Goal: Information Seeking & Learning: Check status

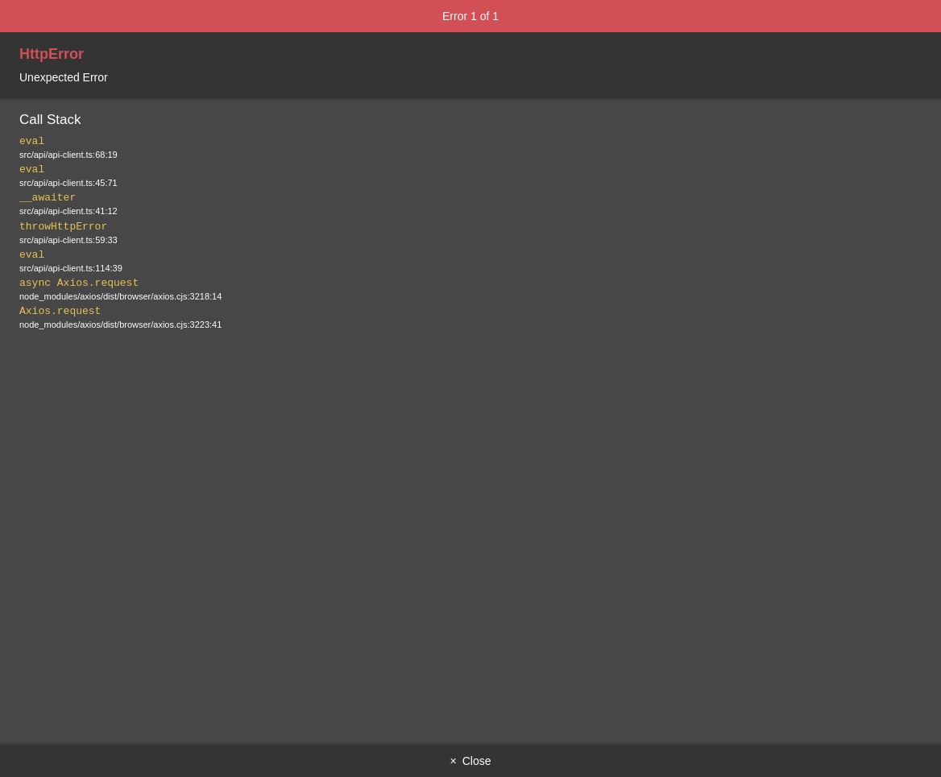
click at [465, 767] on button "× Close" at bounding box center [470, 761] width 941 height 32
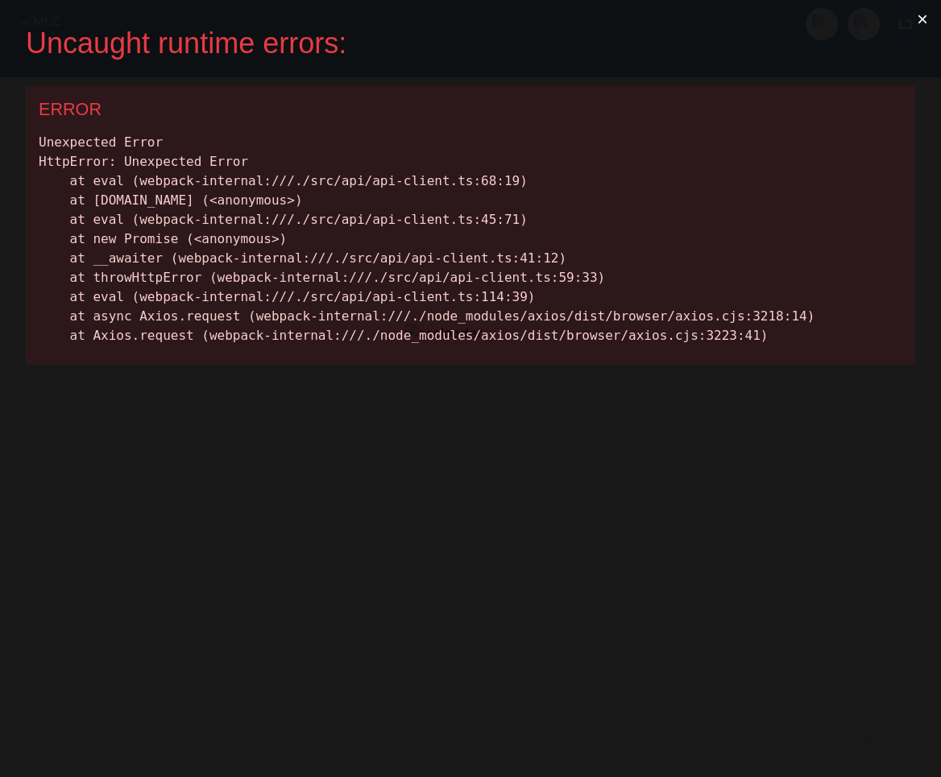
click at [922, 19] on button "×" at bounding box center [922, 19] width 37 height 39
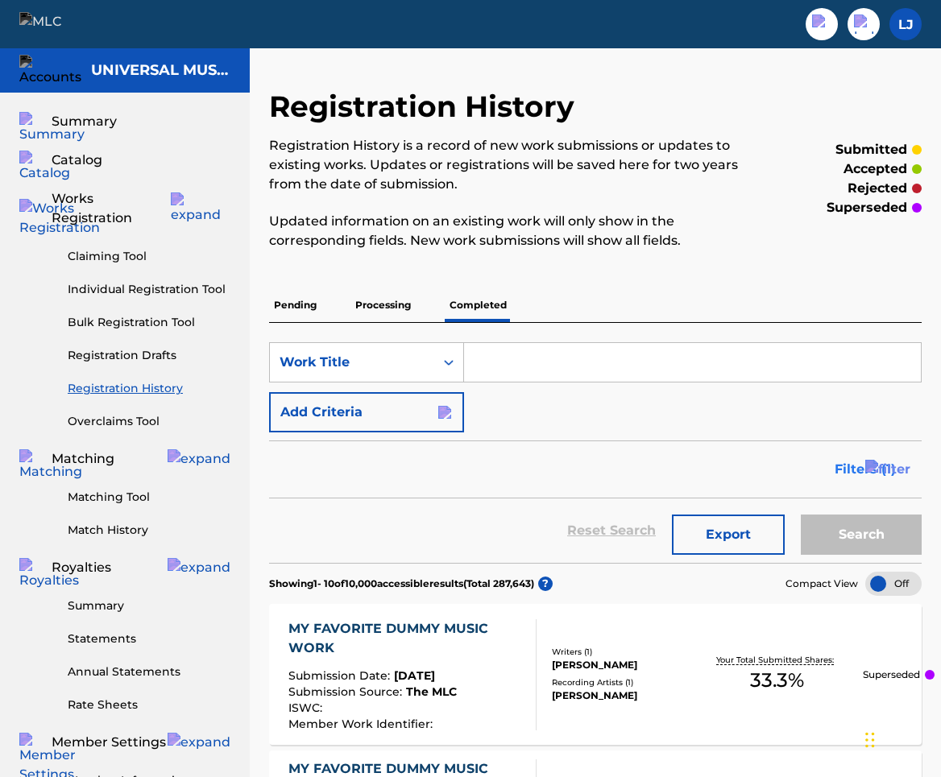
click at [896, 475] on button "Filters ( 1 )" at bounding box center [873, 469] width 97 height 40
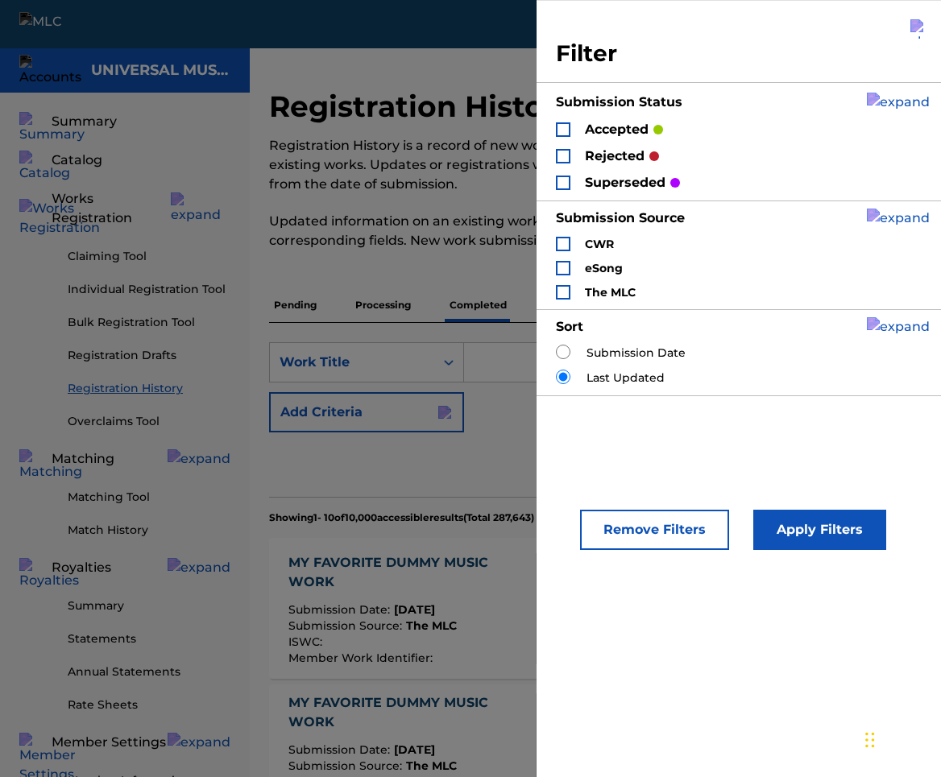
click at [912, 31] on img "Search Form" at bounding box center [919, 28] width 19 height 19
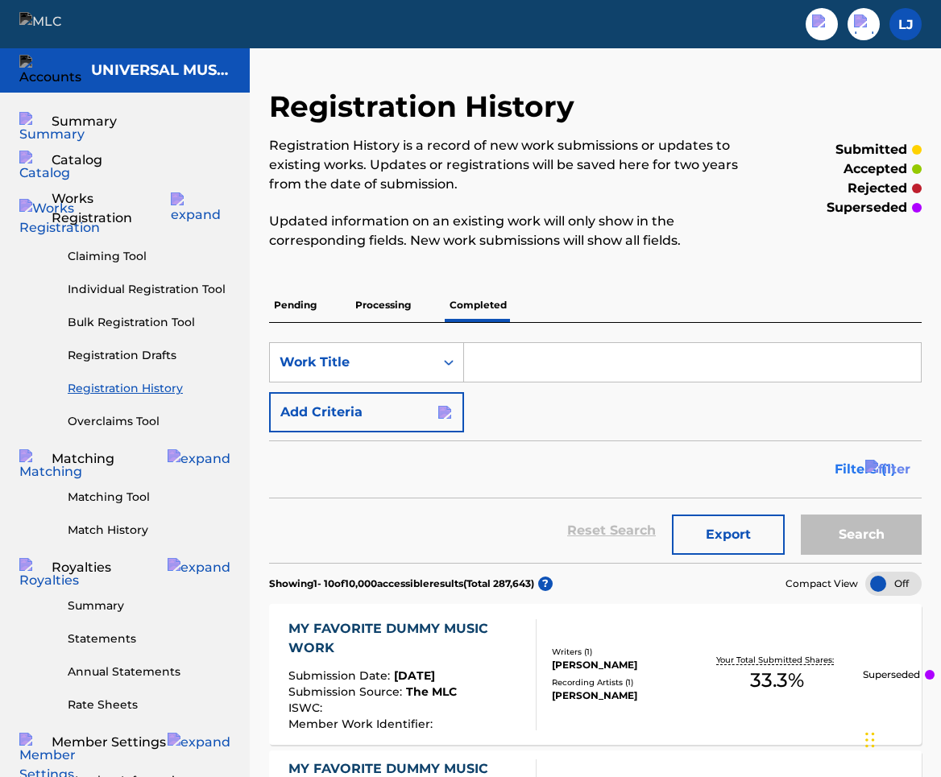
click at [880, 463] on span "Filters ( 1 )" at bounding box center [864, 469] width 61 height 19
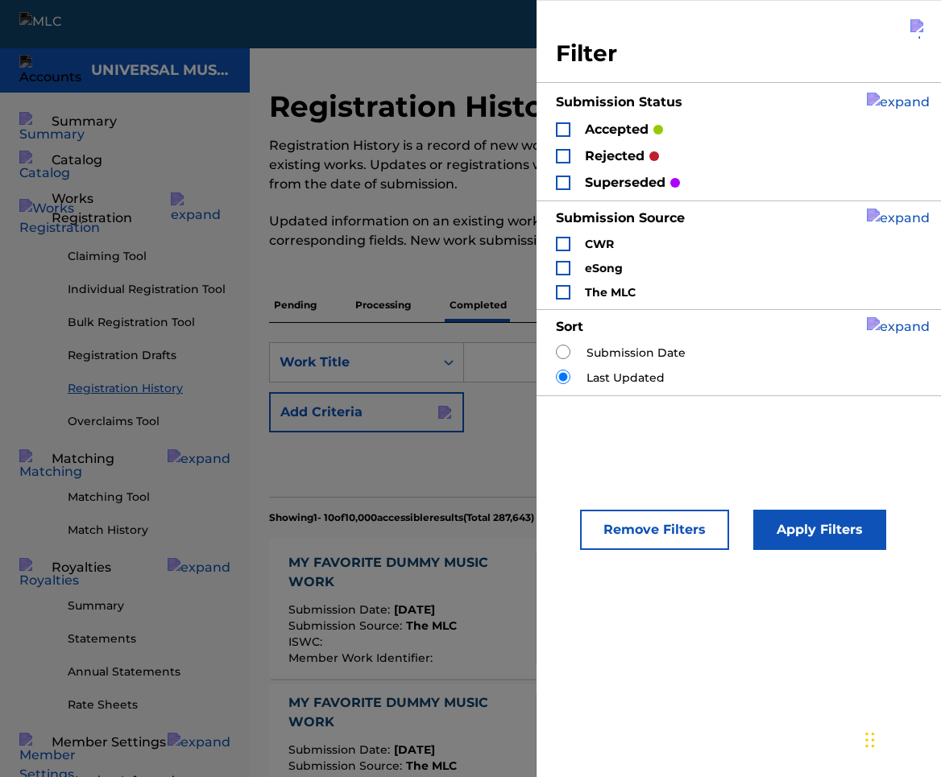
click at [910, 26] on img "Search Form" at bounding box center [919, 28] width 19 height 19
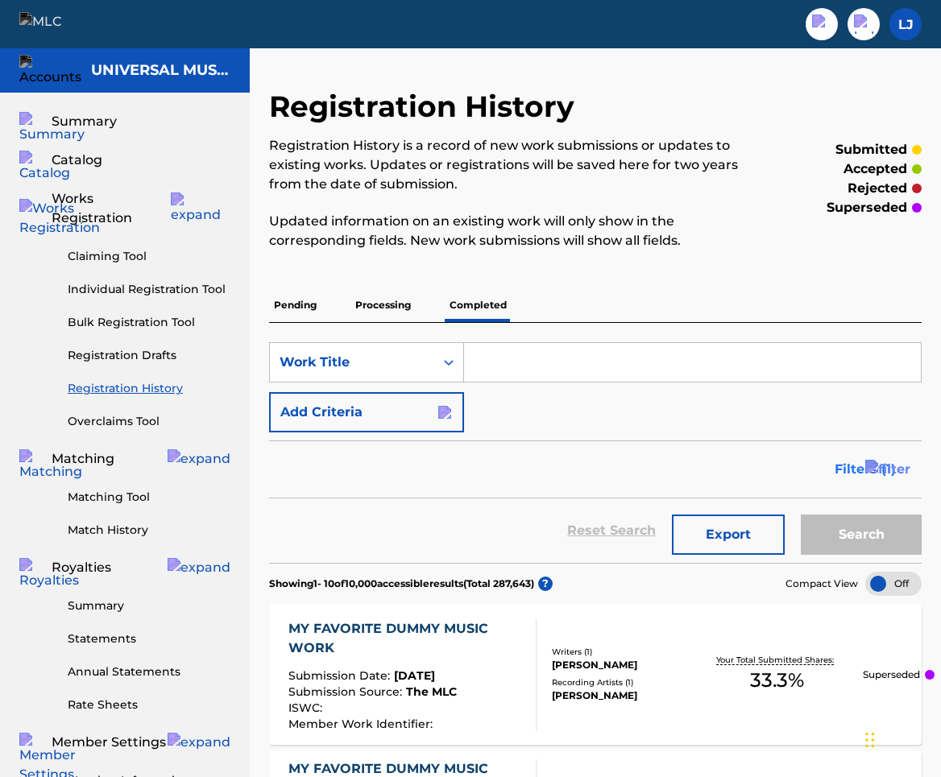
click at [883, 471] on span "Filters ( 1 )" at bounding box center [864, 469] width 61 height 19
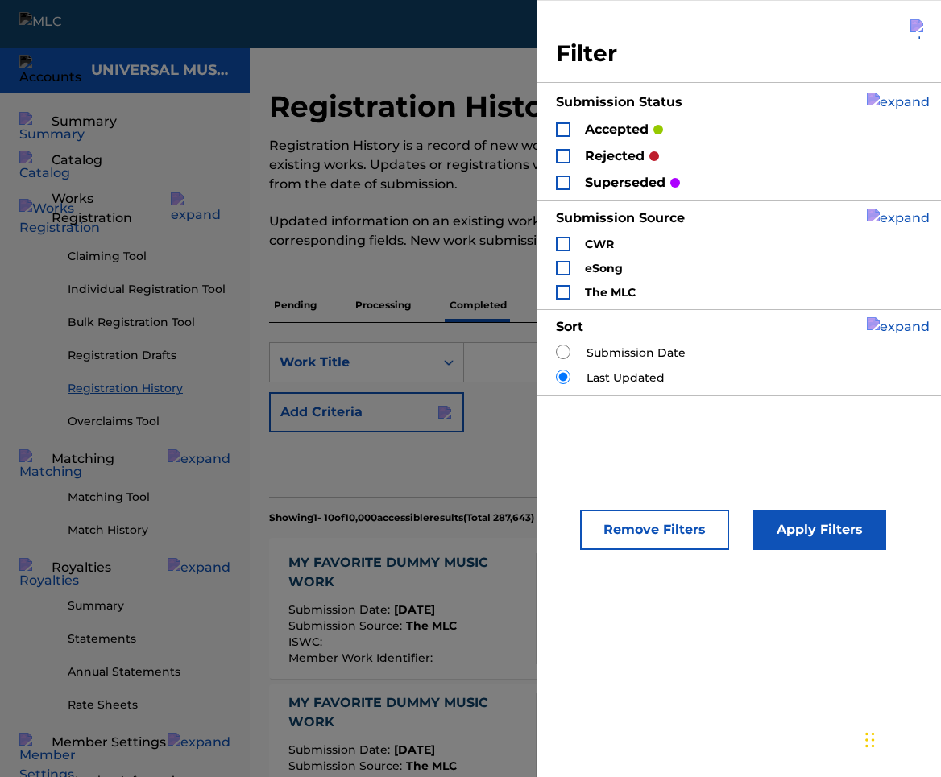
click at [913, 24] on img "Search Form" at bounding box center [919, 28] width 19 height 19
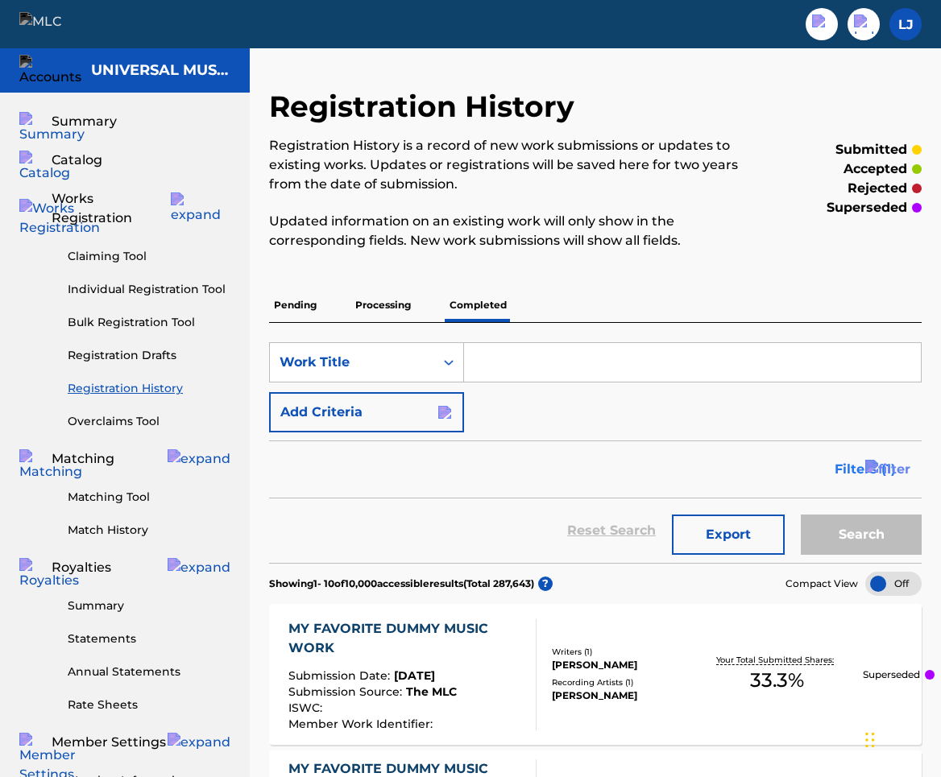
click at [889, 470] on span "Filters ( 1 )" at bounding box center [864, 469] width 61 height 19
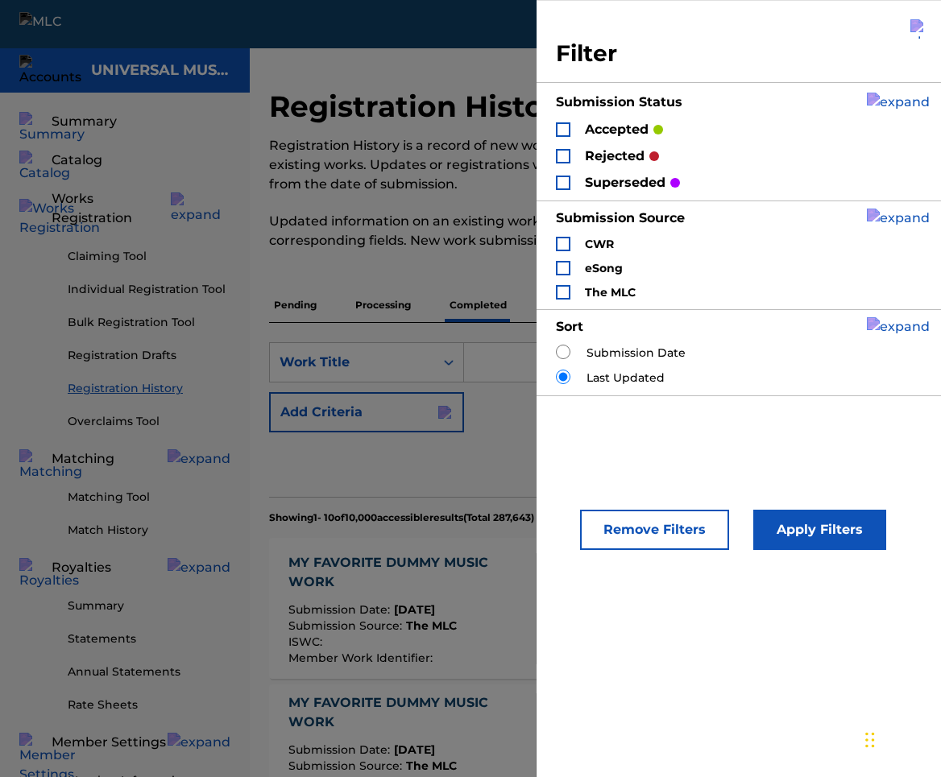
click at [566, 126] on div "Search Form" at bounding box center [563, 129] width 14 height 14
click at [565, 185] on div "Search Form" at bounding box center [563, 183] width 14 height 14
click at [792, 523] on button "Apply Filters" at bounding box center [819, 530] width 133 height 40
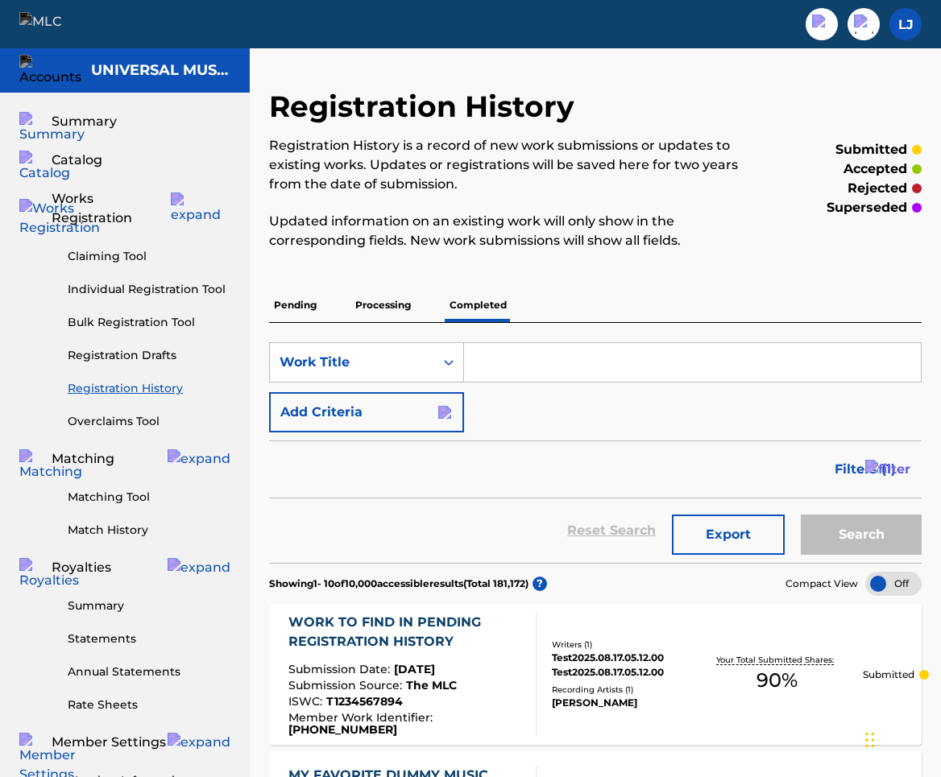
click at [726, 361] on input "Search Form" at bounding box center [692, 362] width 457 height 39
type input "e"
click at [867, 532] on button "Search" at bounding box center [861, 535] width 121 height 40
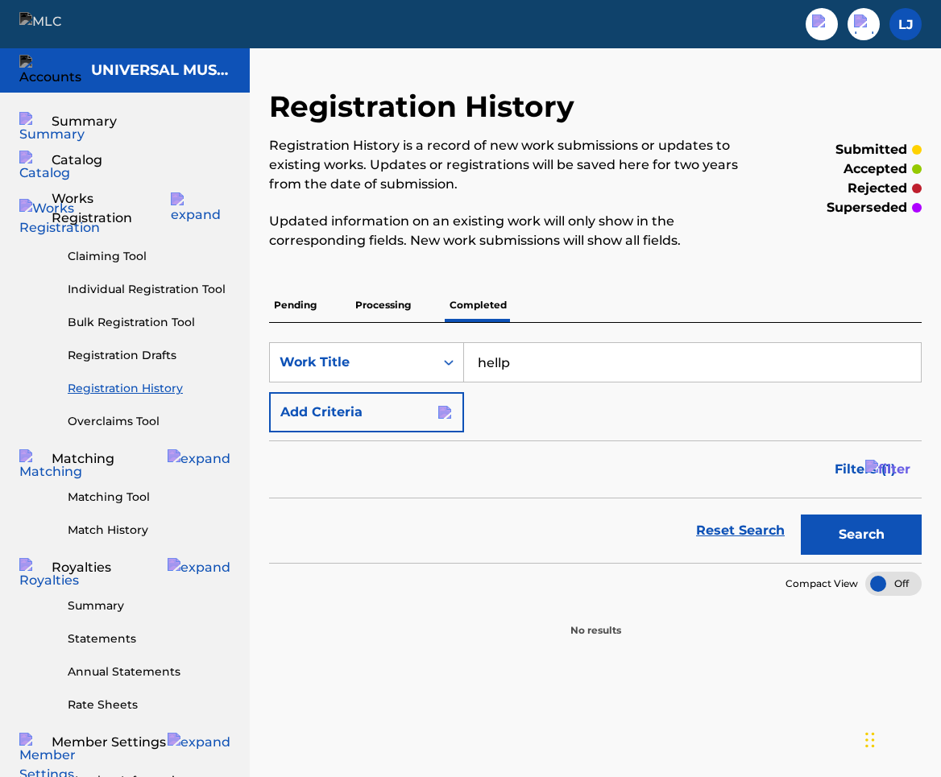
click at [805, 365] on input "hellp" at bounding box center [692, 362] width 457 height 39
type input "hello"
click at [876, 528] on button "Search" at bounding box center [861, 535] width 121 height 40
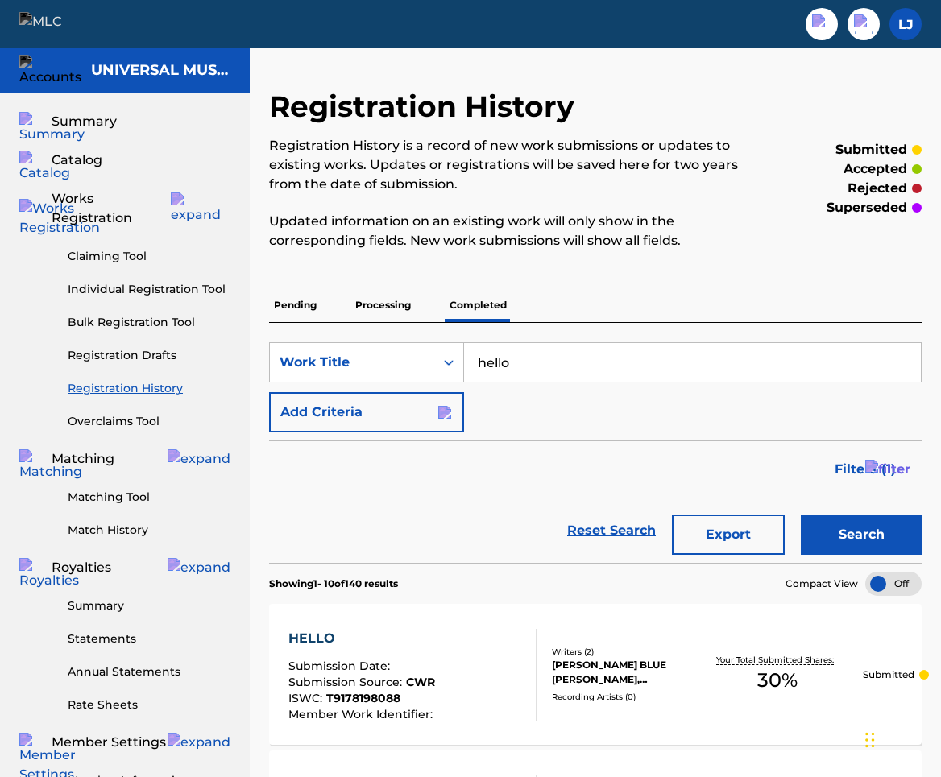
click at [387, 306] on p "Processing" at bounding box center [382, 305] width 65 height 34
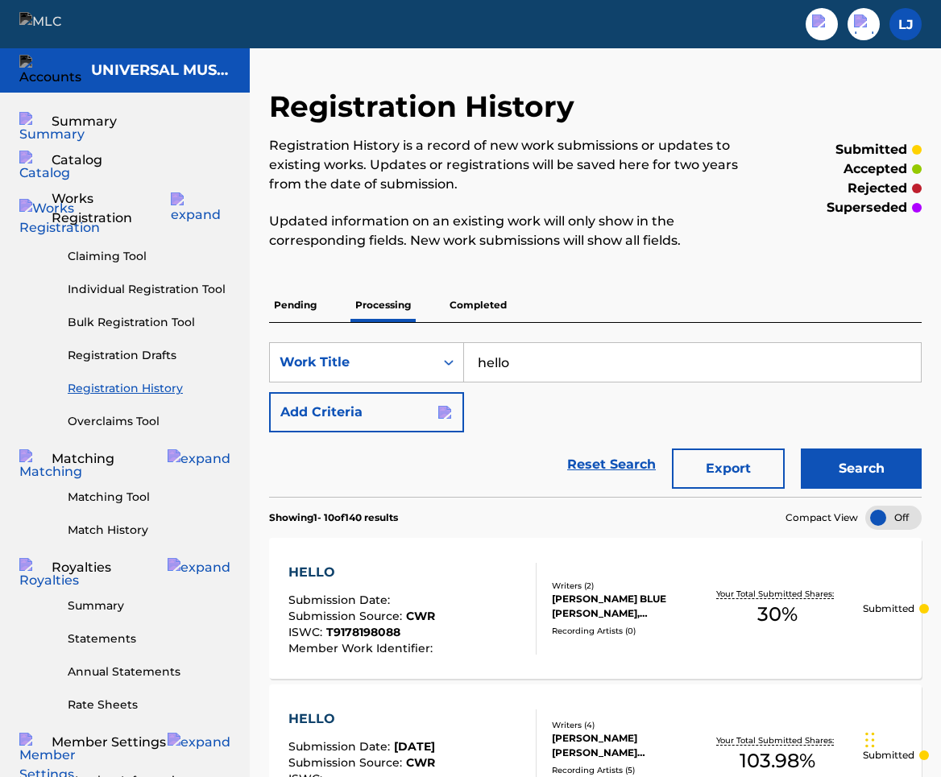
click at [477, 302] on p "Completed" at bounding box center [478, 305] width 67 height 34
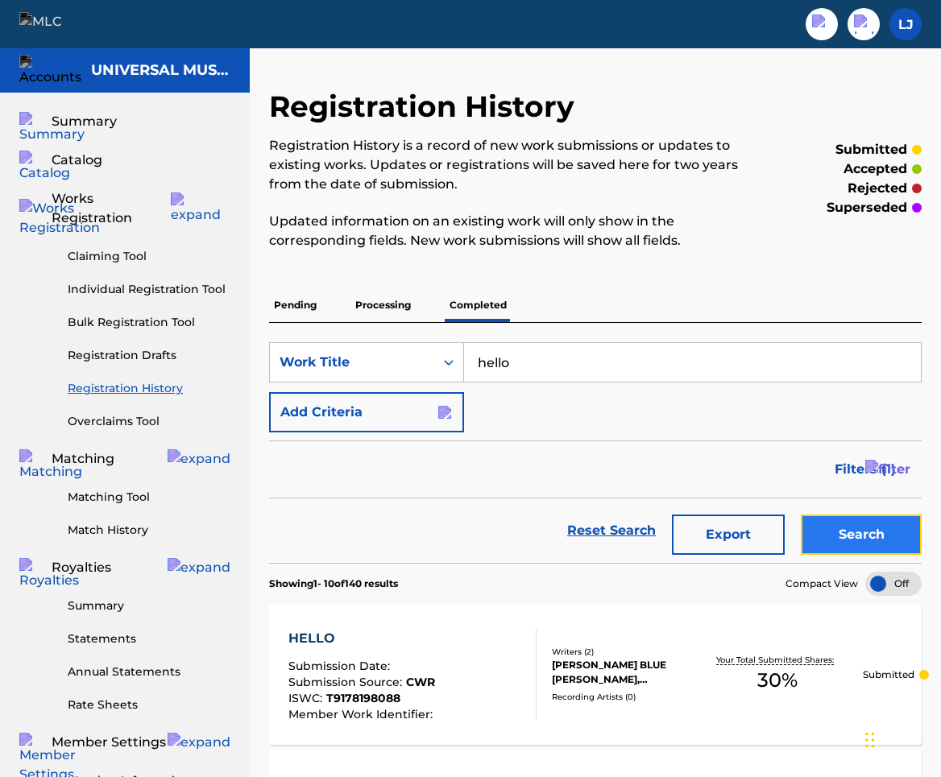
click at [879, 554] on button "Search" at bounding box center [861, 535] width 121 height 40
click at [909, 475] on button "Filters ( 1 )" at bounding box center [873, 469] width 97 height 40
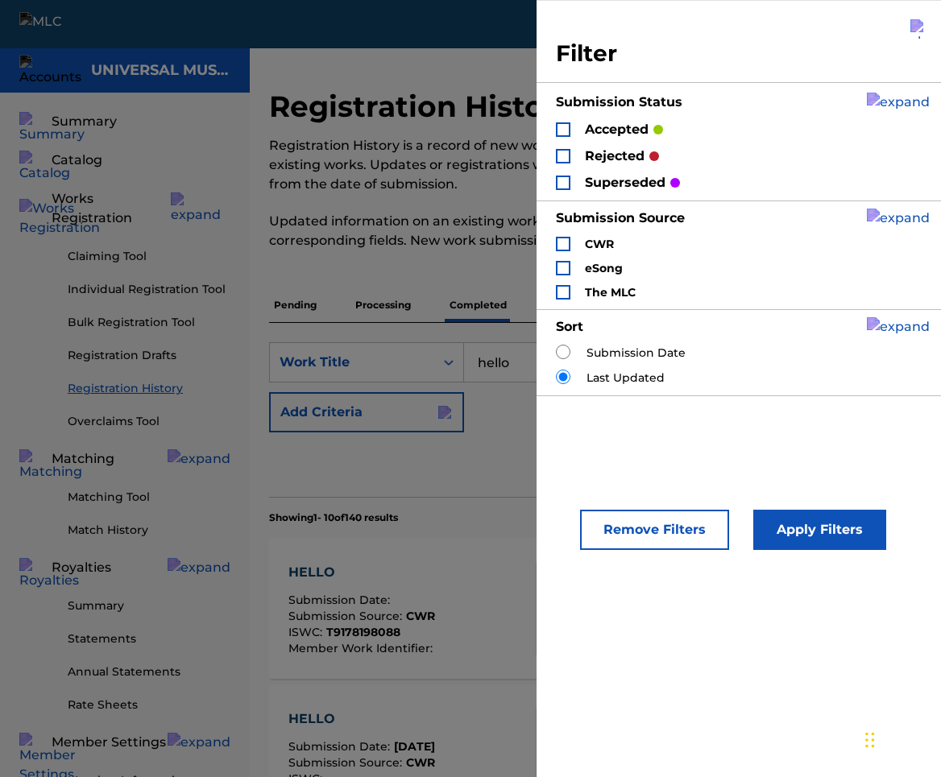
click at [564, 127] on div "Search Form" at bounding box center [563, 129] width 14 height 14
click at [567, 181] on div "Search Form" at bounding box center [563, 183] width 14 height 14
click at [565, 265] on div "Search Form" at bounding box center [563, 268] width 14 height 14
click at [844, 536] on button "Apply Filters" at bounding box center [819, 530] width 133 height 40
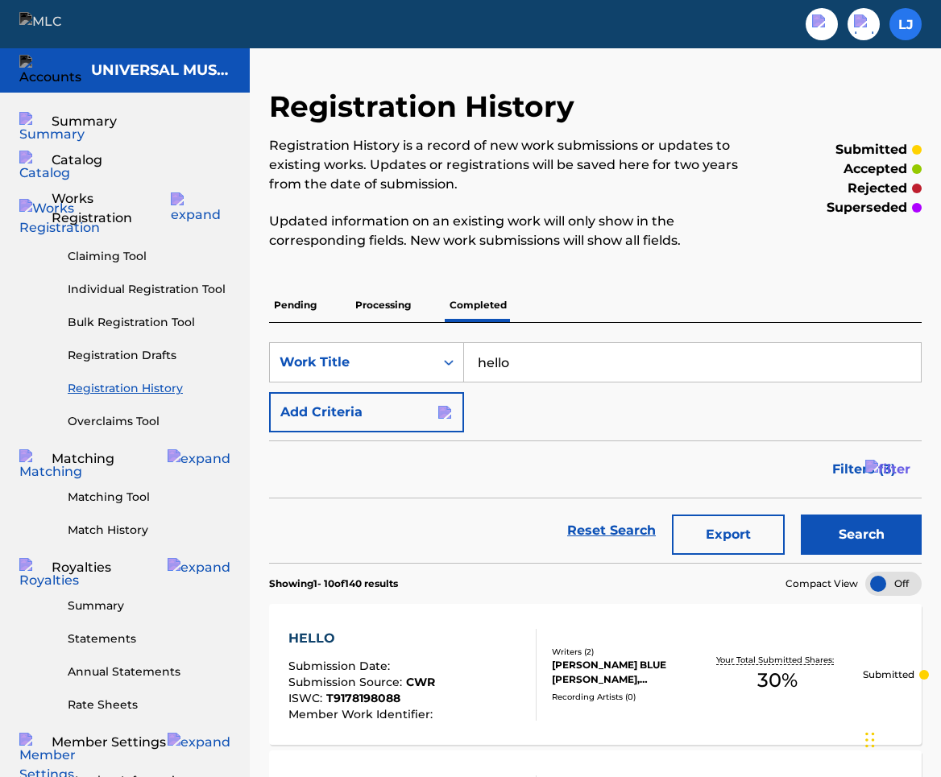
click at [904, 27] on label at bounding box center [905, 24] width 32 height 32
click at [905, 24] on input "LJ Lorin Jones lorin.jones@themlc.com Profile Log out" at bounding box center [905, 24] width 0 height 0
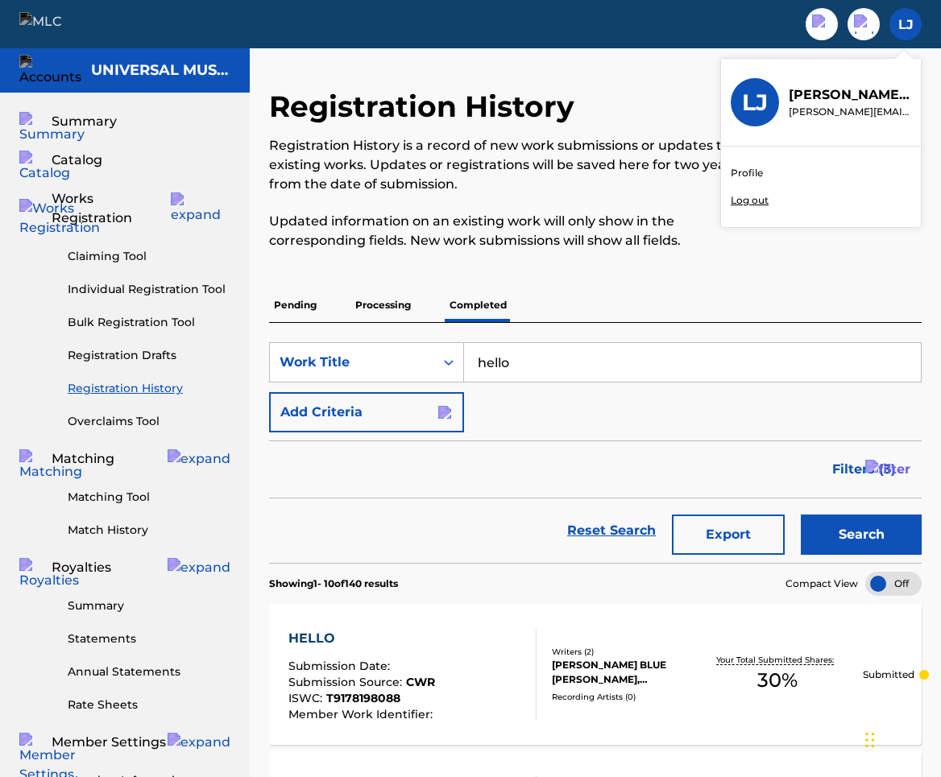
click at [904, 27] on div "LJ LJ Lorin Jones lorin.jones@themlc.com Profile Log out" at bounding box center [905, 24] width 32 height 32
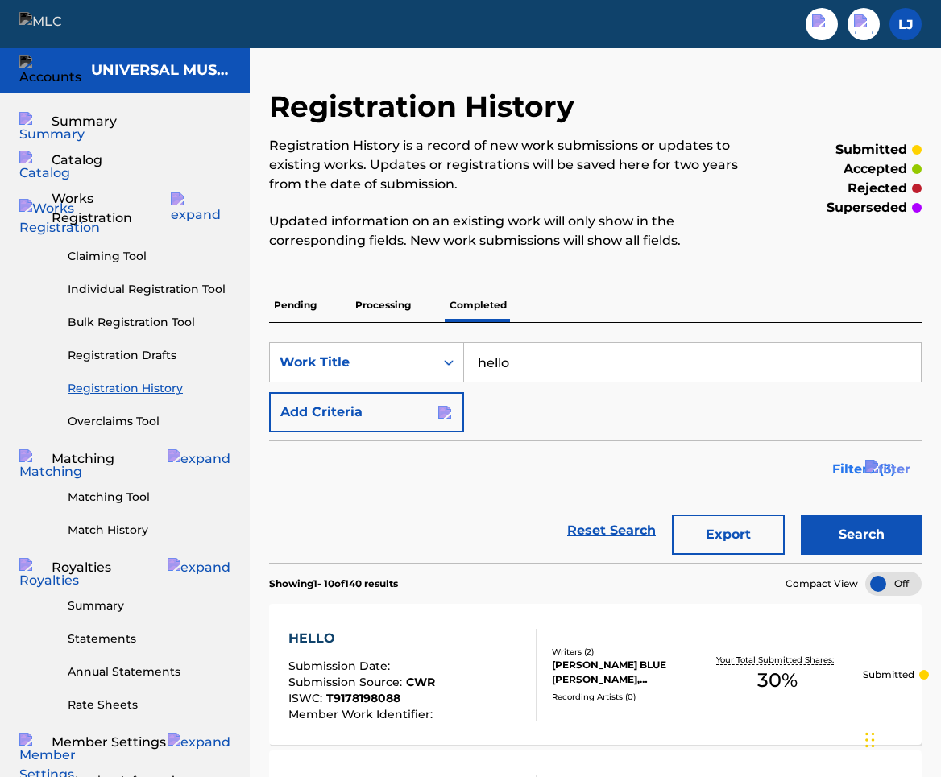
click at [902, 468] on img "Search Form" at bounding box center [887, 469] width 45 height 19
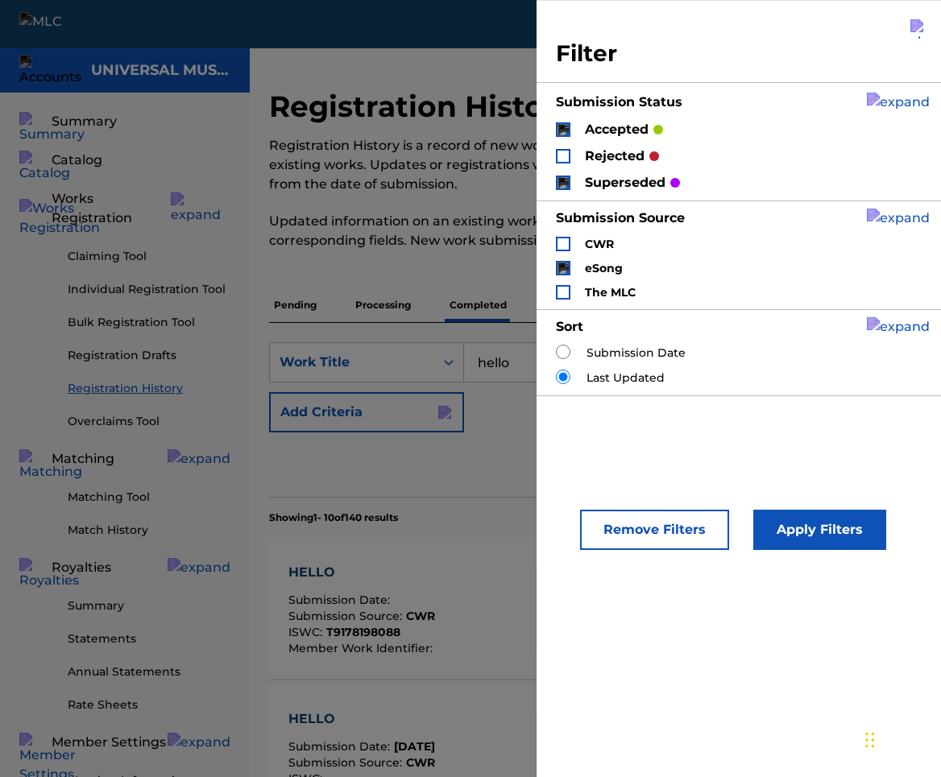
click at [631, 346] on label "Submission Date" at bounding box center [635, 353] width 99 height 17
click at [565, 347] on input "Search Form" at bounding box center [563, 352] width 14 height 14
radio input "true"
click at [859, 536] on button "Apply Filters" at bounding box center [819, 530] width 133 height 40
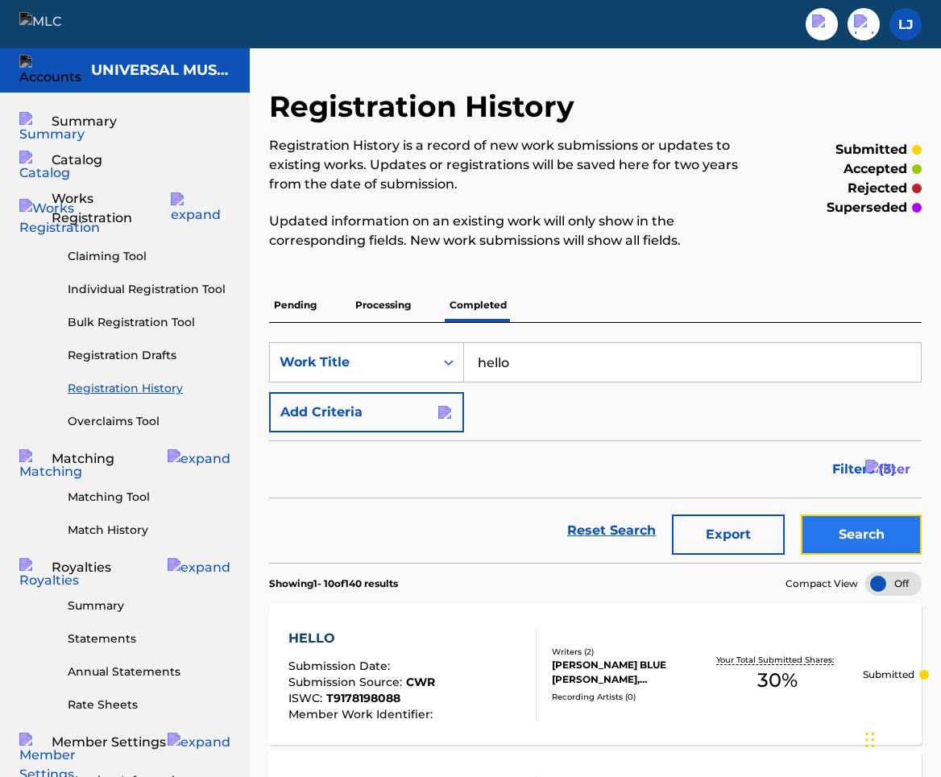
click at [888, 533] on button "Search" at bounding box center [861, 535] width 121 height 40
click at [893, 465] on span "Filters ( 3 )" at bounding box center [864, 469] width 64 height 19
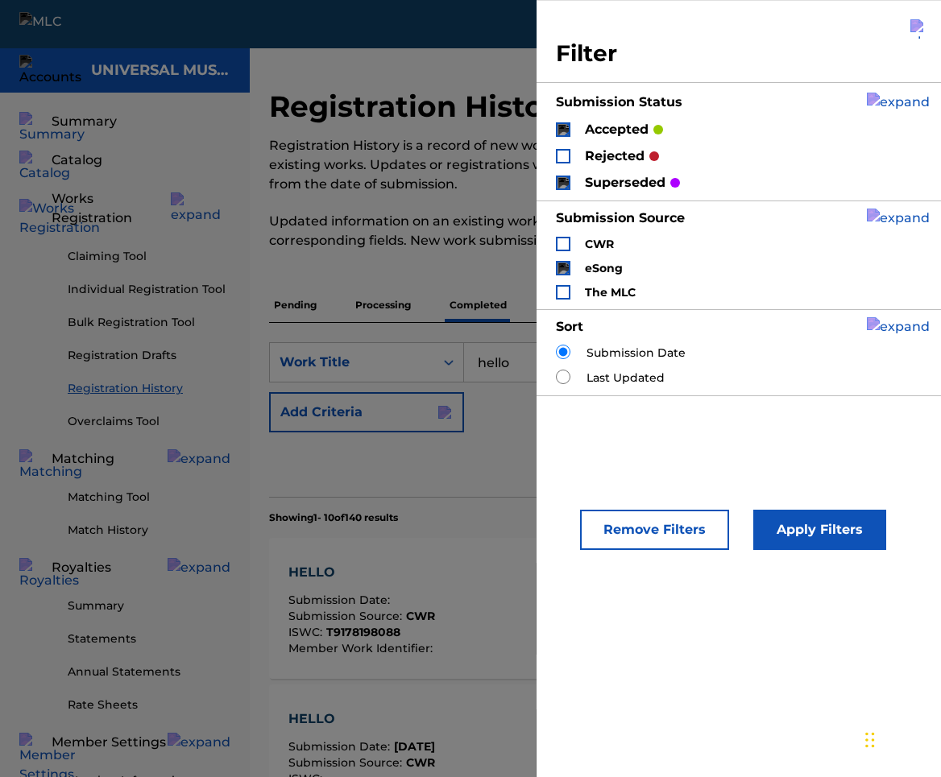
click at [563, 130] on img "Search Form" at bounding box center [562, 129] width 11 height 11
click at [851, 531] on button "Apply Filters" at bounding box center [819, 530] width 133 height 40
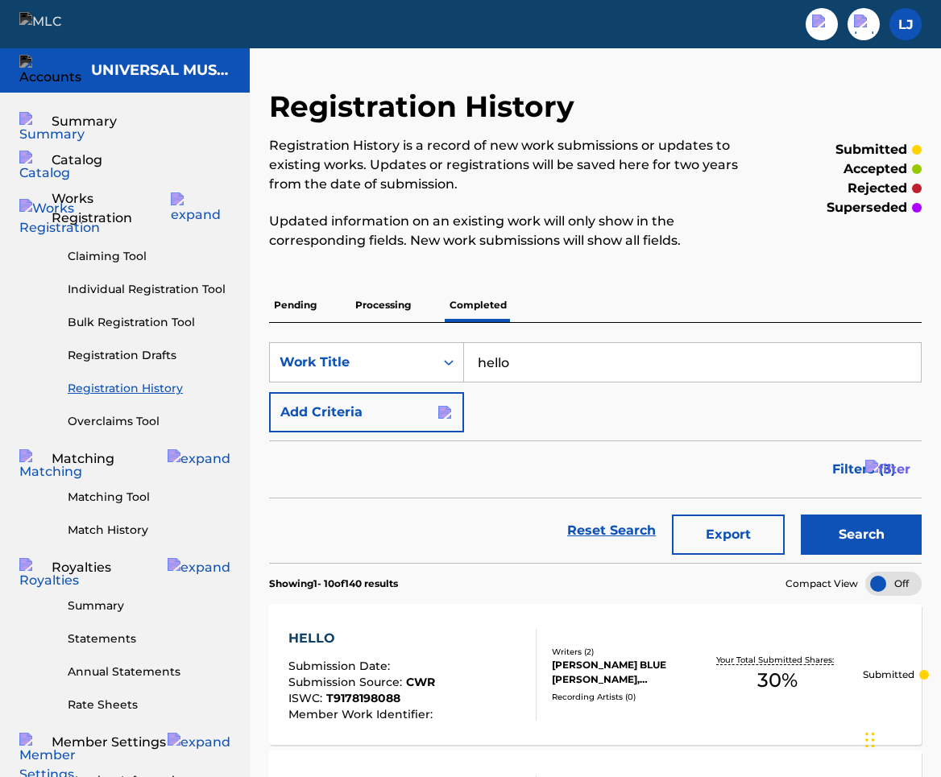
click at [383, 302] on p "Processing" at bounding box center [382, 305] width 65 height 34
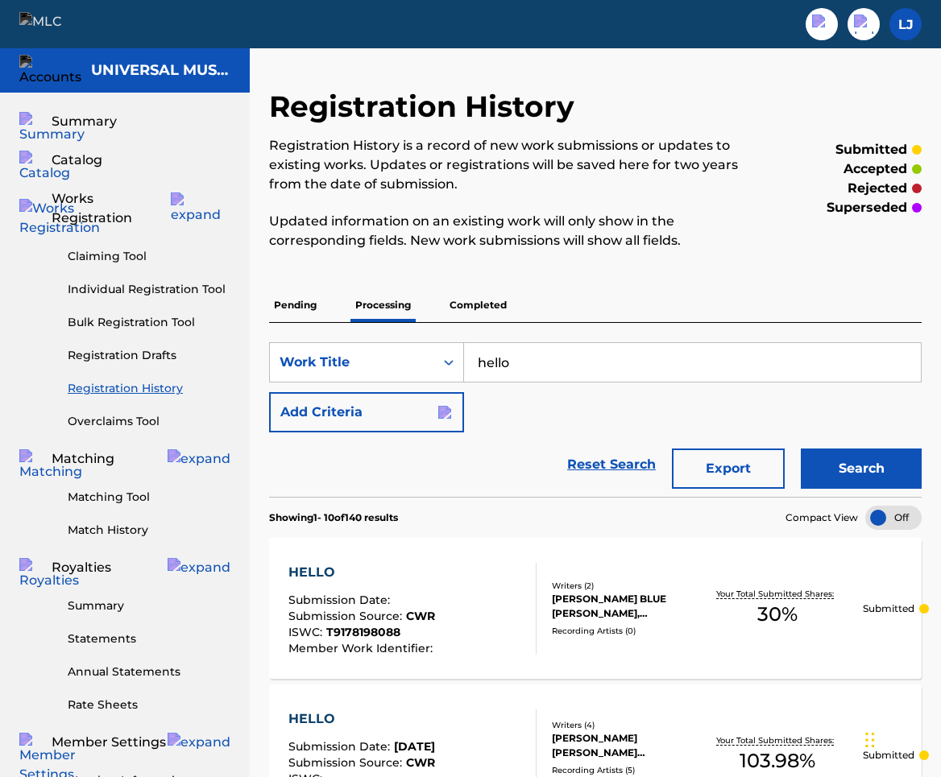
click at [461, 296] on p "Completed" at bounding box center [478, 305] width 67 height 34
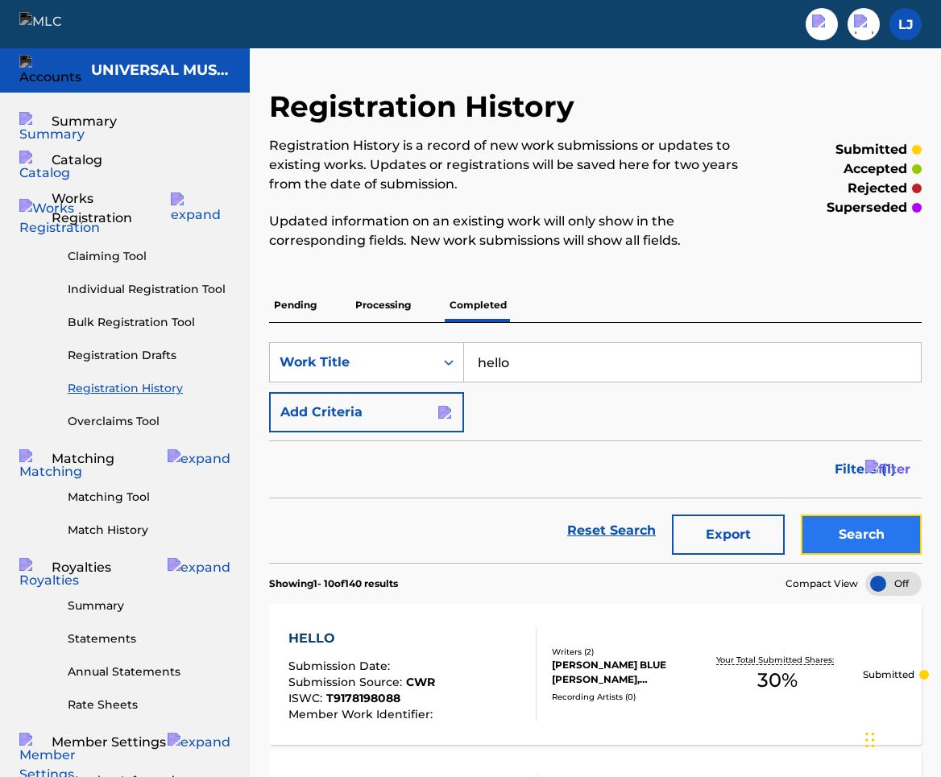
click at [843, 542] on button "Search" at bounding box center [861, 535] width 121 height 40
click at [848, 545] on button "Search" at bounding box center [861, 535] width 121 height 40
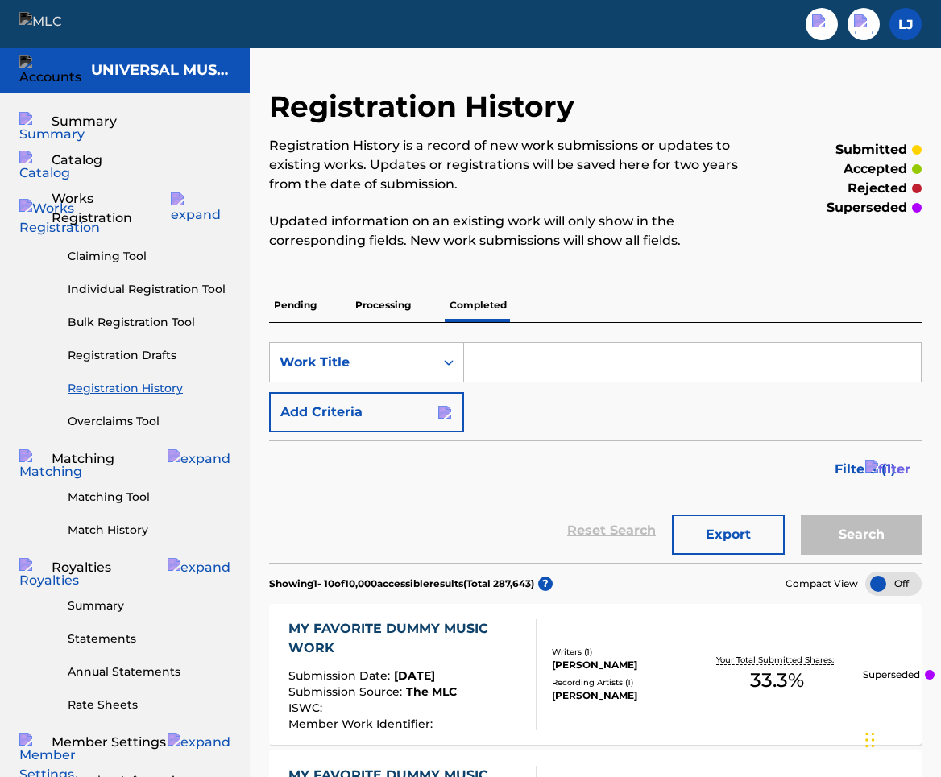
click at [737, 370] on input "Search Form" at bounding box center [692, 362] width 457 height 39
type input "hello"
click at [867, 536] on button "Search" at bounding box center [861, 535] width 121 height 40
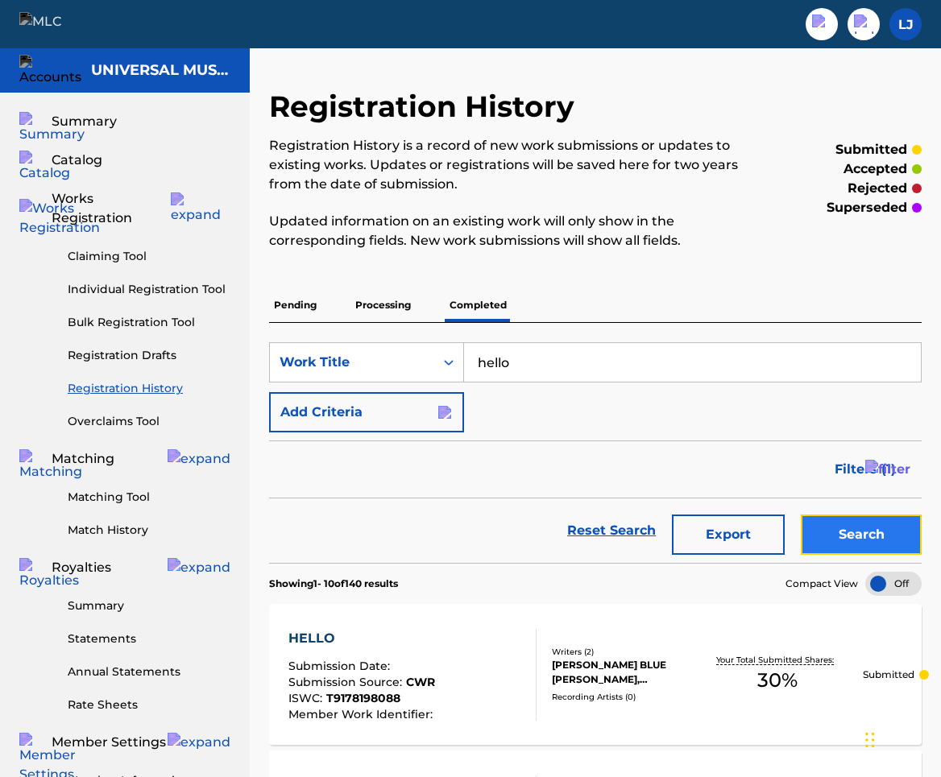
click at [871, 523] on button "Search" at bounding box center [861, 535] width 121 height 40
click at [894, 473] on span "Filters ( 1 )" at bounding box center [864, 469] width 61 height 19
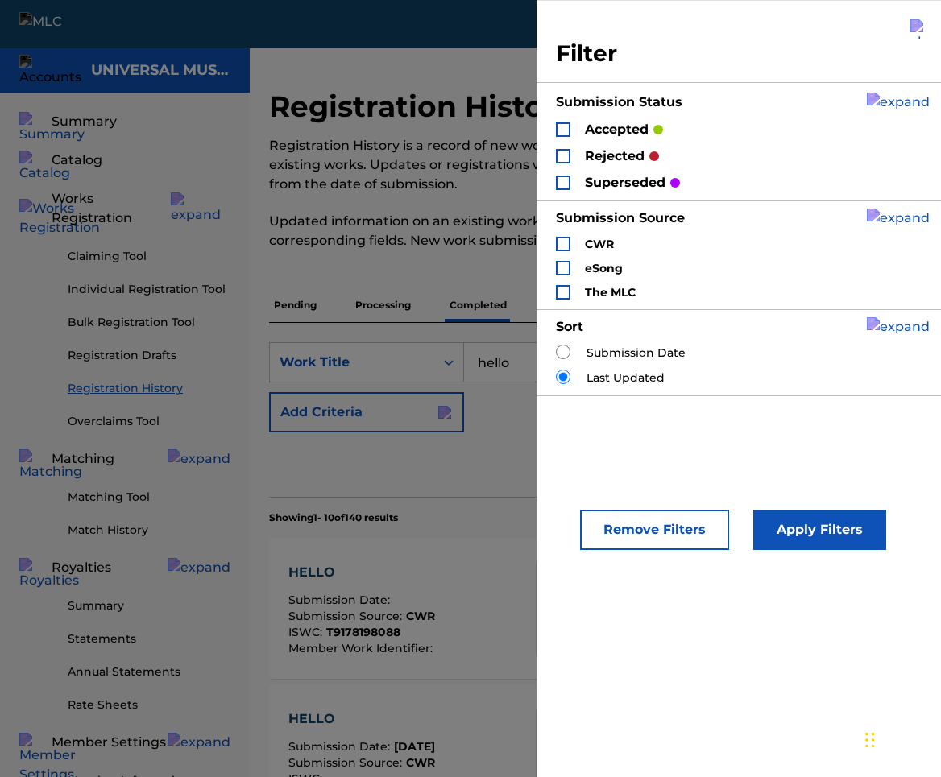
click at [561, 267] on div "Search Form" at bounding box center [563, 268] width 14 height 14
click at [855, 536] on button "Apply Filters" at bounding box center [819, 530] width 133 height 40
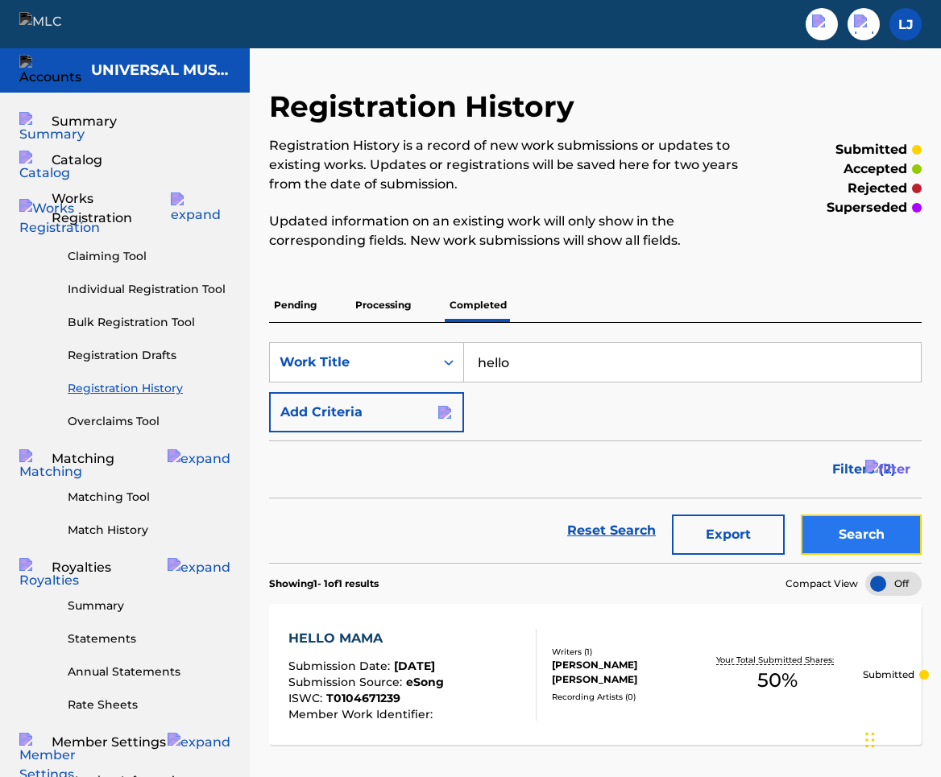
click at [916, 538] on button "Search" at bounding box center [861, 535] width 121 height 40
click at [894, 475] on span "Filters ( 2 )" at bounding box center [864, 469] width 64 height 19
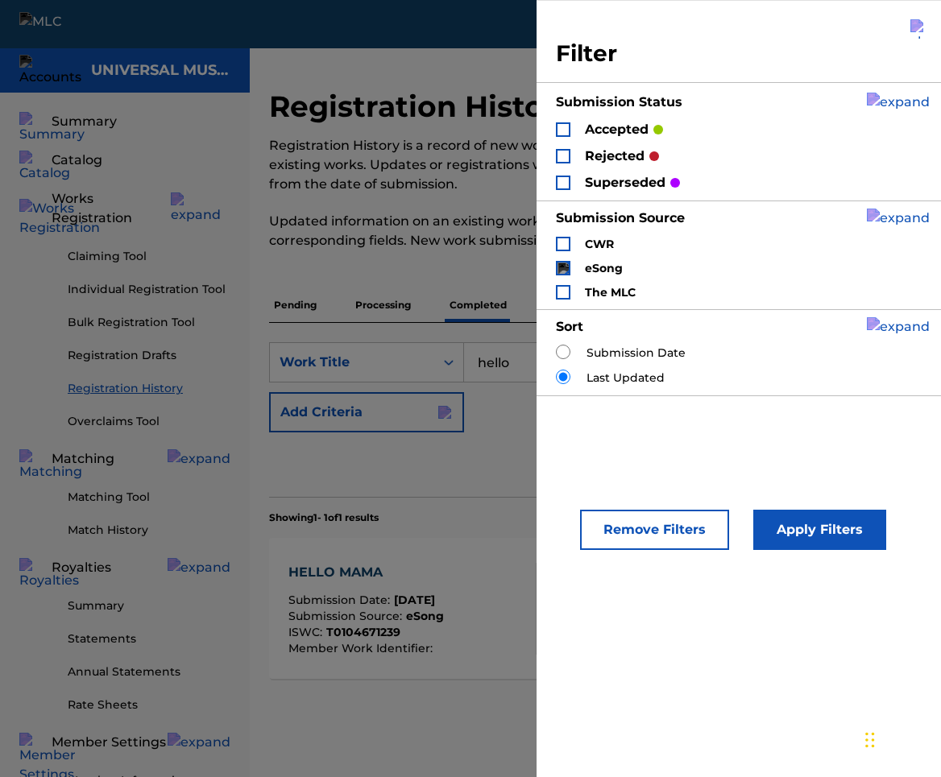
click at [558, 271] on img "Search Form" at bounding box center [562, 268] width 11 height 11
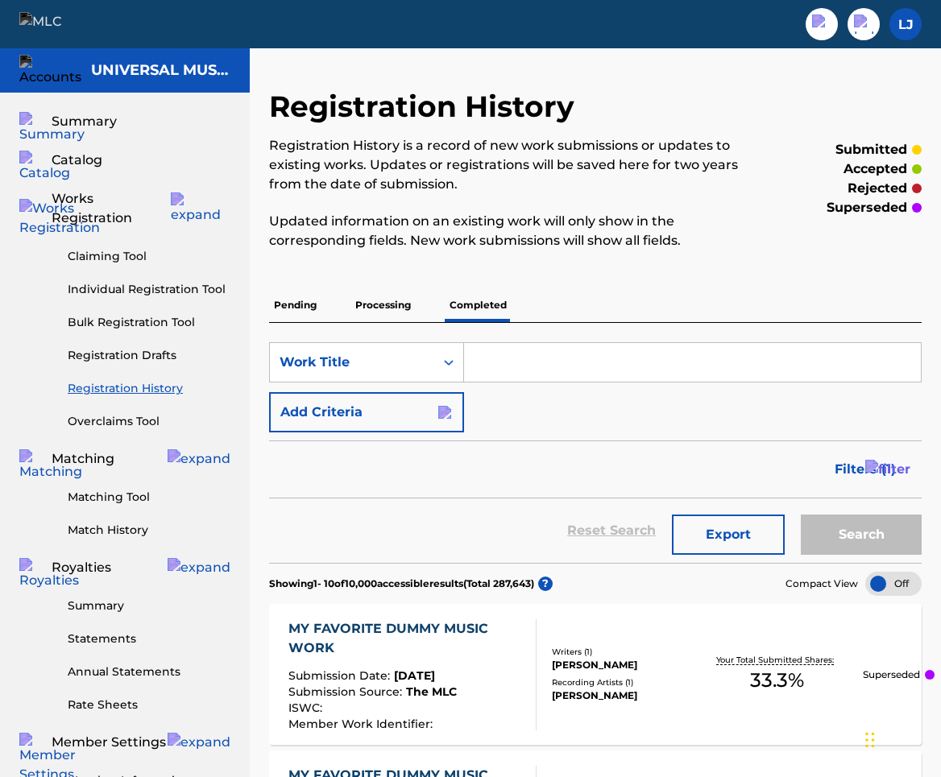
click at [677, 364] on input "Search Form" at bounding box center [692, 362] width 457 height 39
type input "hello"
click at [888, 535] on button "Search" at bounding box center [861, 535] width 121 height 40
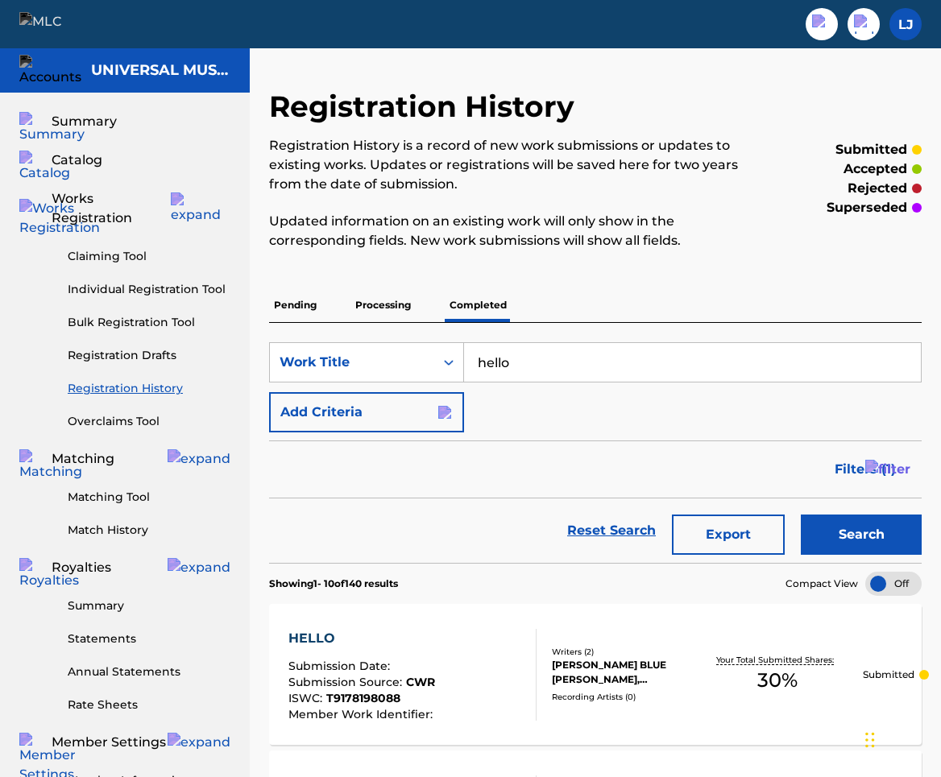
click at [319, 304] on p "Pending" at bounding box center [295, 305] width 52 height 34
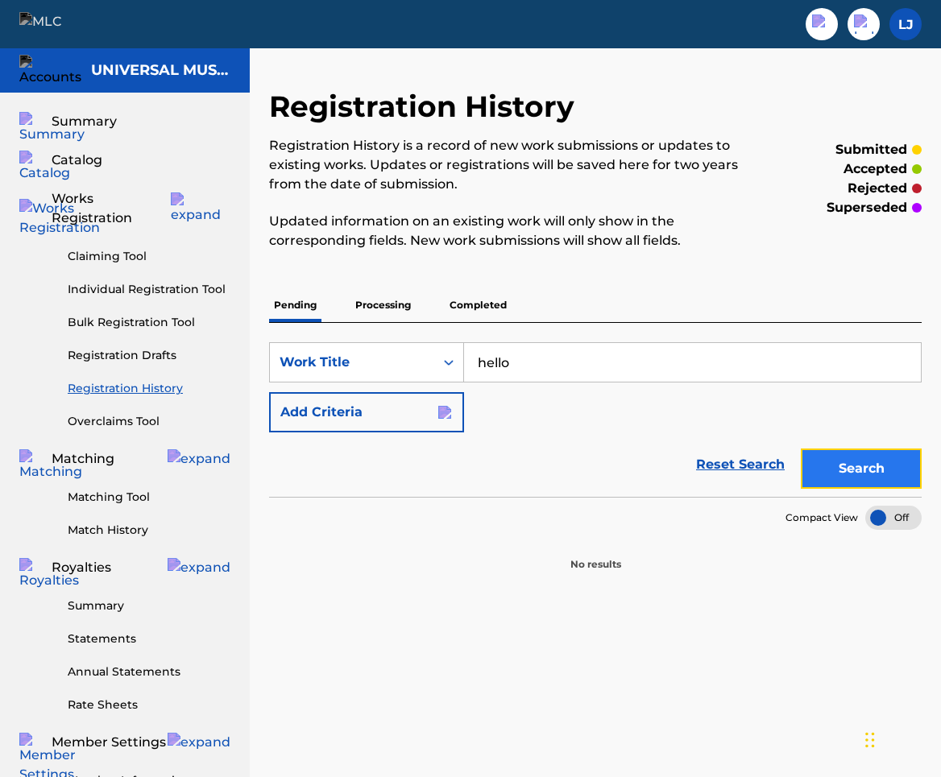
click at [875, 468] on button "Search" at bounding box center [861, 469] width 121 height 40
click at [404, 314] on p "Processing" at bounding box center [382, 305] width 65 height 34
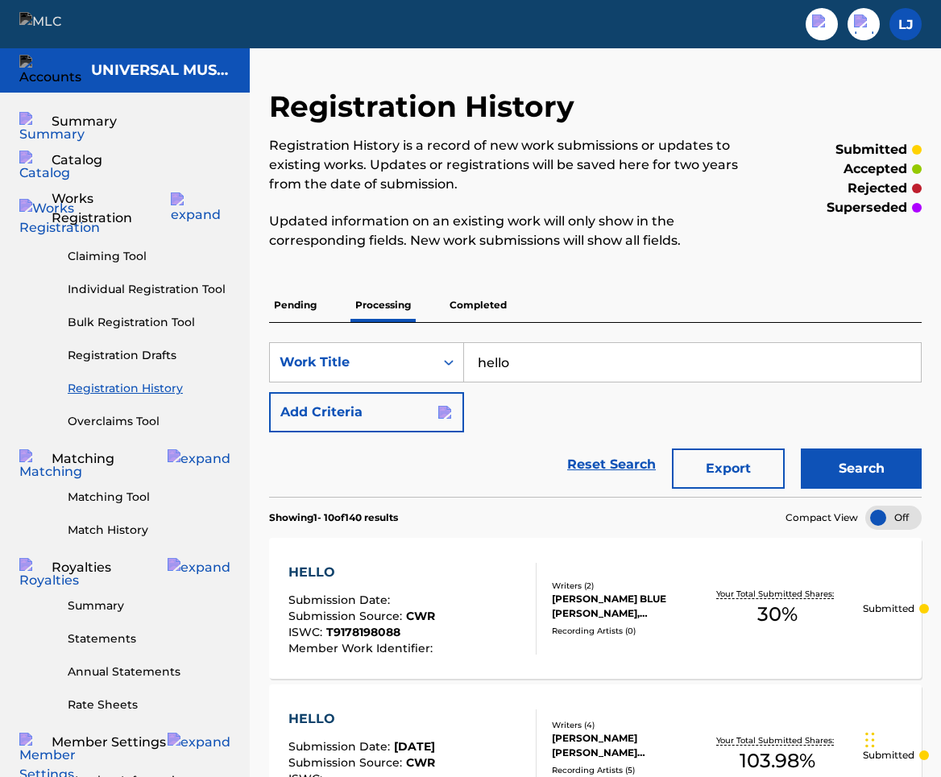
click at [462, 302] on p "Completed" at bounding box center [478, 305] width 67 height 34
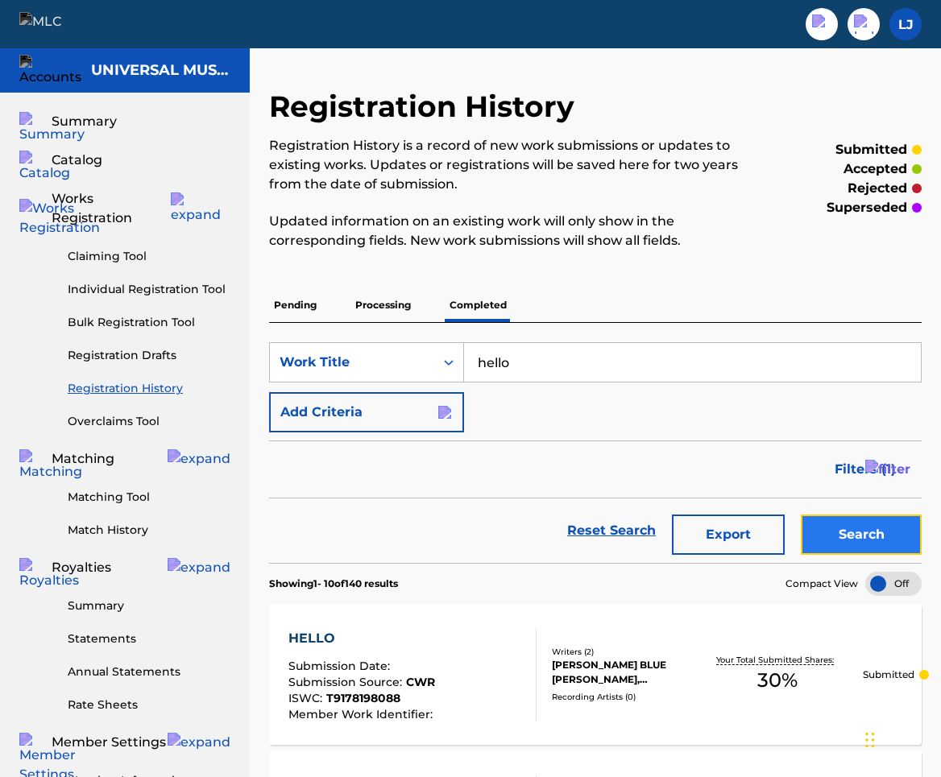
click at [881, 532] on button "Search" at bounding box center [861, 535] width 121 height 40
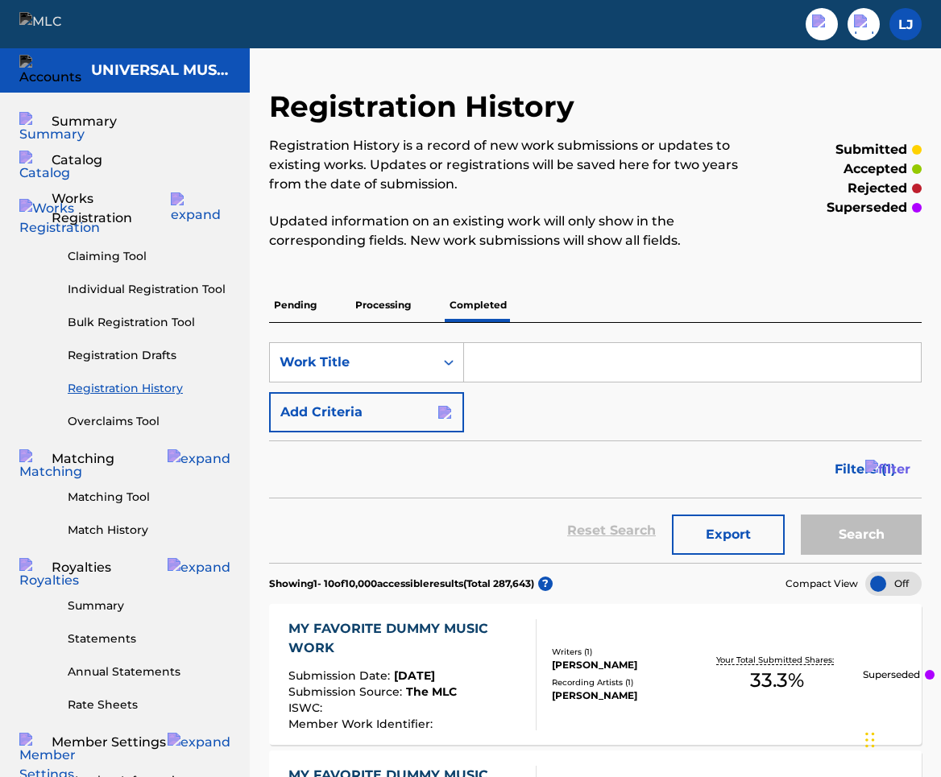
click at [701, 376] on input "Search Form" at bounding box center [692, 362] width 457 height 39
type input "e"
type input "hello"
click at [865, 539] on button "Search" at bounding box center [861, 535] width 121 height 40
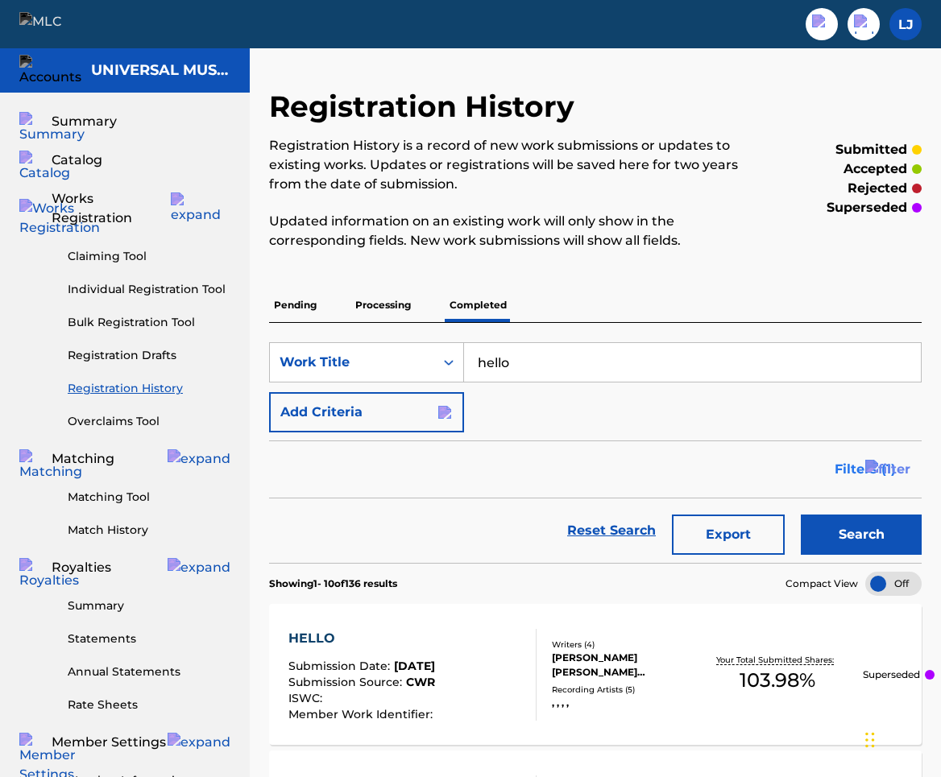
click at [901, 467] on img "Search Form" at bounding box center [887, 469] width 45 height 19
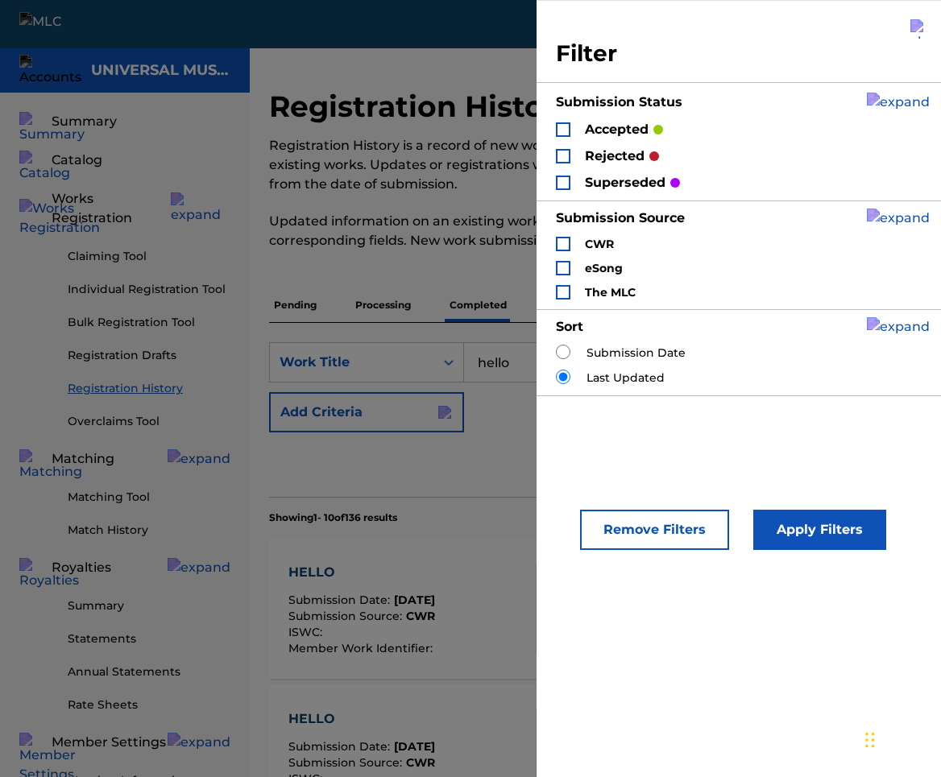
click at [552, 123] on div "Filter Submission Status accepted rejected superseded Submission Source CWR eSo…" at bounding box center [742, 207] width 412 height 415
click at [560, 126] on div "Search Form" at bounding box center [563, 129] width 14 height 14
click at [853, 533] on button "Apply Filters" at bounding box center [819, 530] width 133 height 40
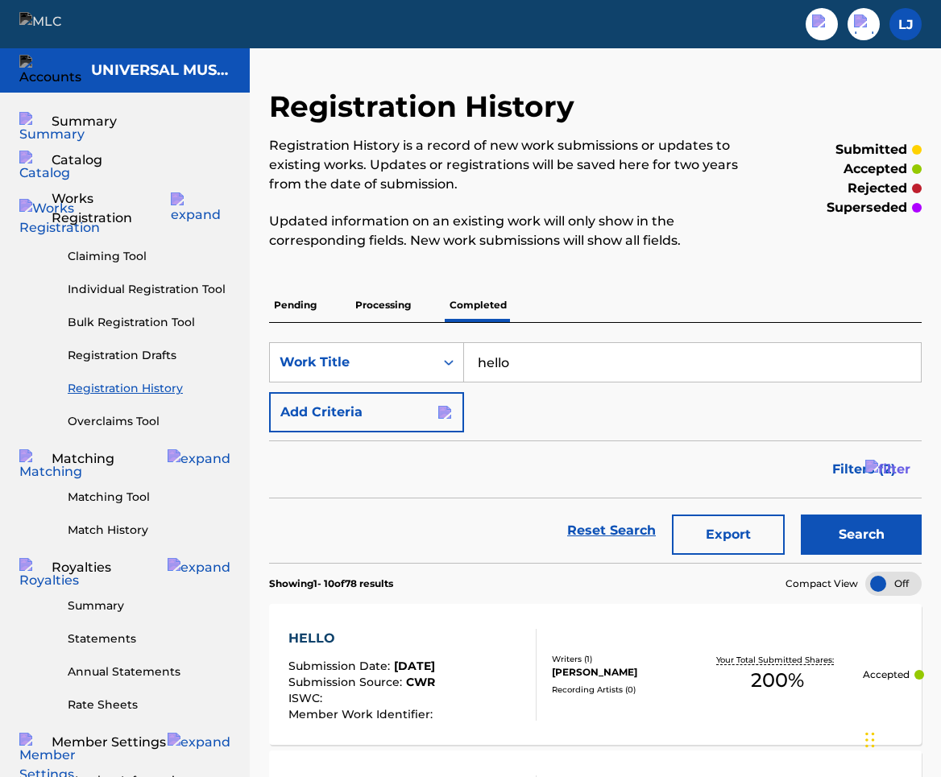
click at [286, 309] on p "Pending" at bounding box center [295, 305] width 52 height 34
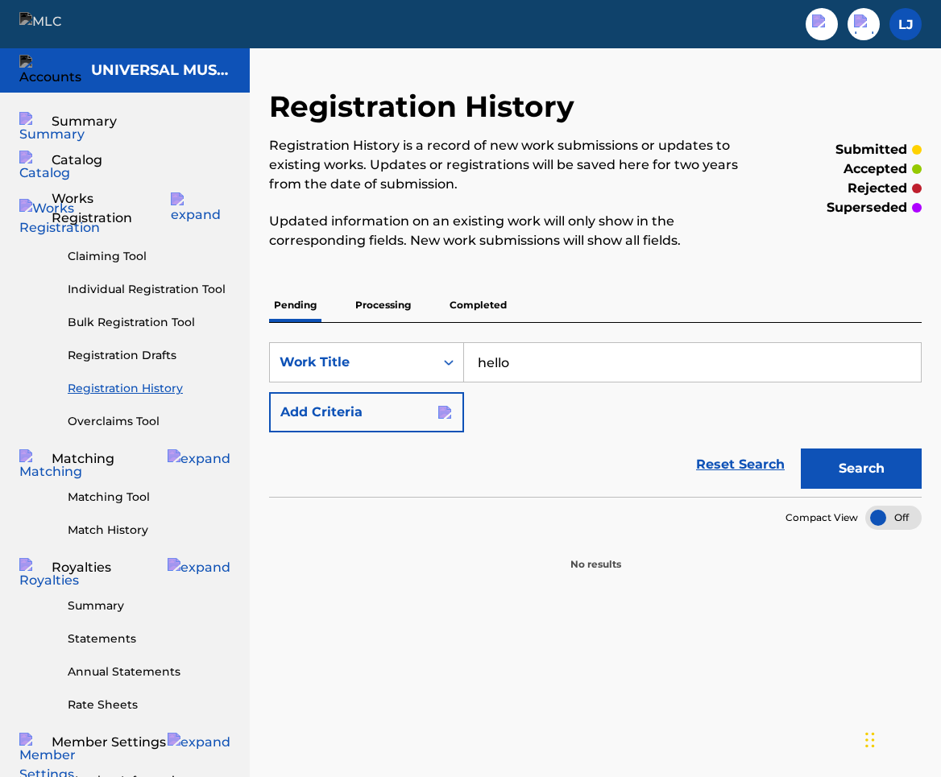
click at [382, 308] on p "Processing" at bounding box center [382, 305] width 65 height 34
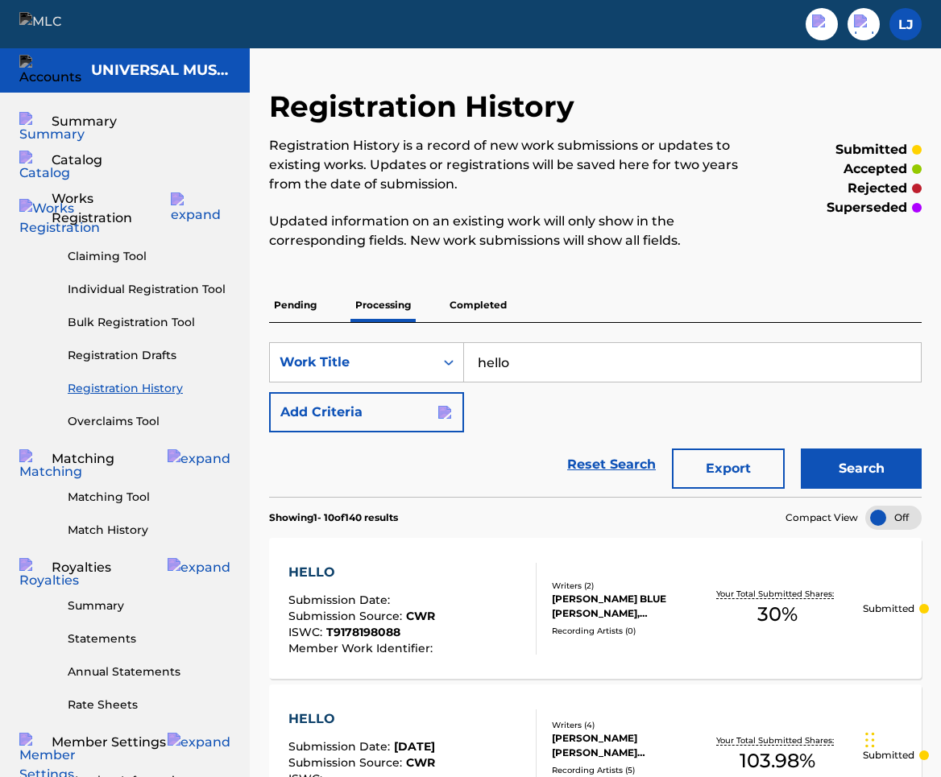
click at [461, 304] on p "Completed" at bounding box center [478, 305] width 67 height 34
